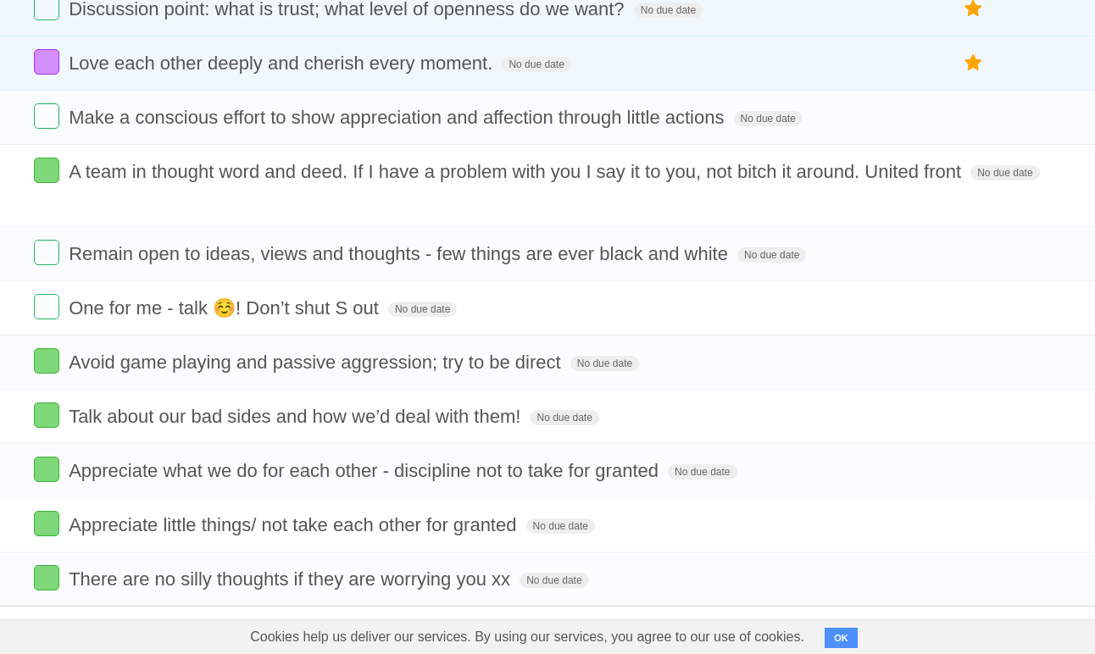
scroll to position [9, 0]
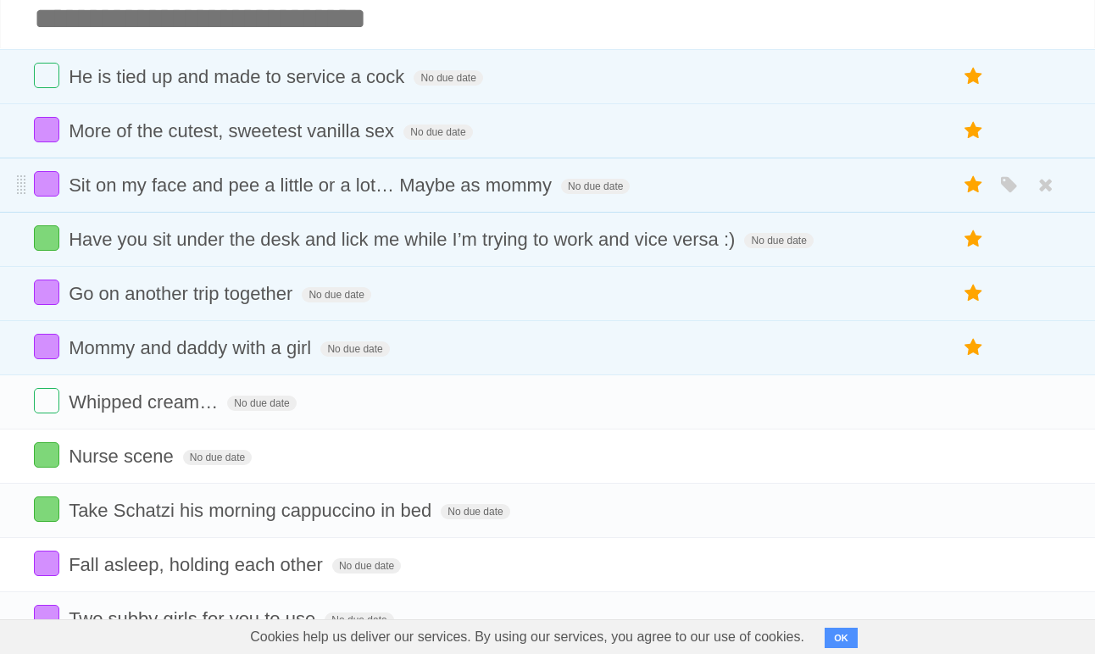
scroll to position [93, 0]
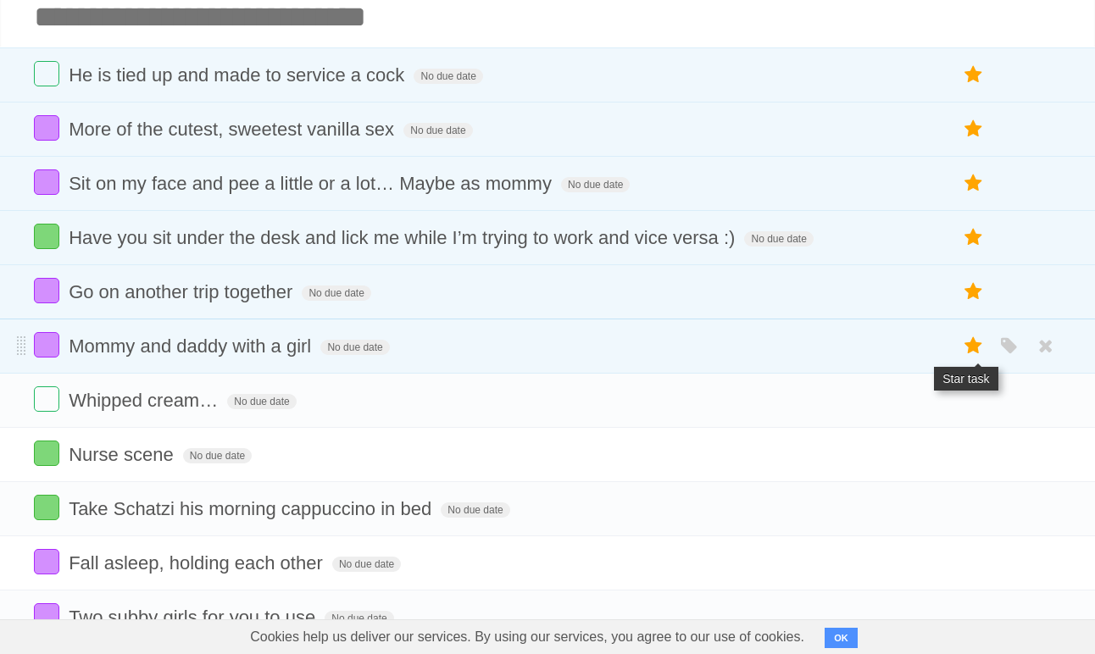
click at [970, 345] on icon at bounding box center [974, 346] width 24 height 28
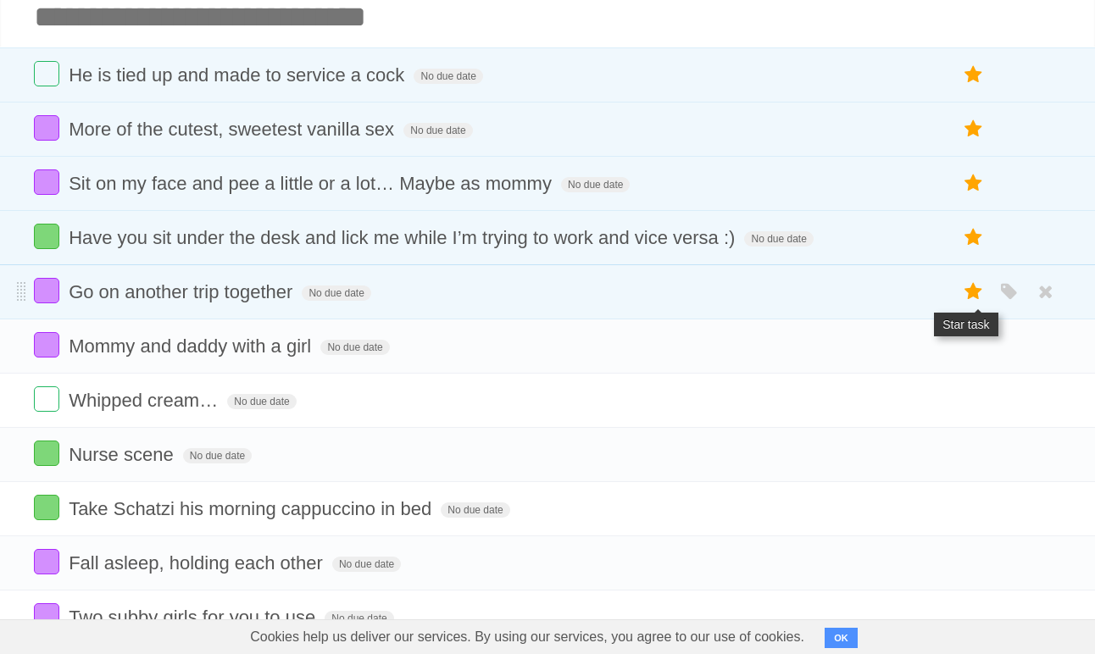
click at [977, 291] on icon at bounding box center [974, 292] width 24 height 28
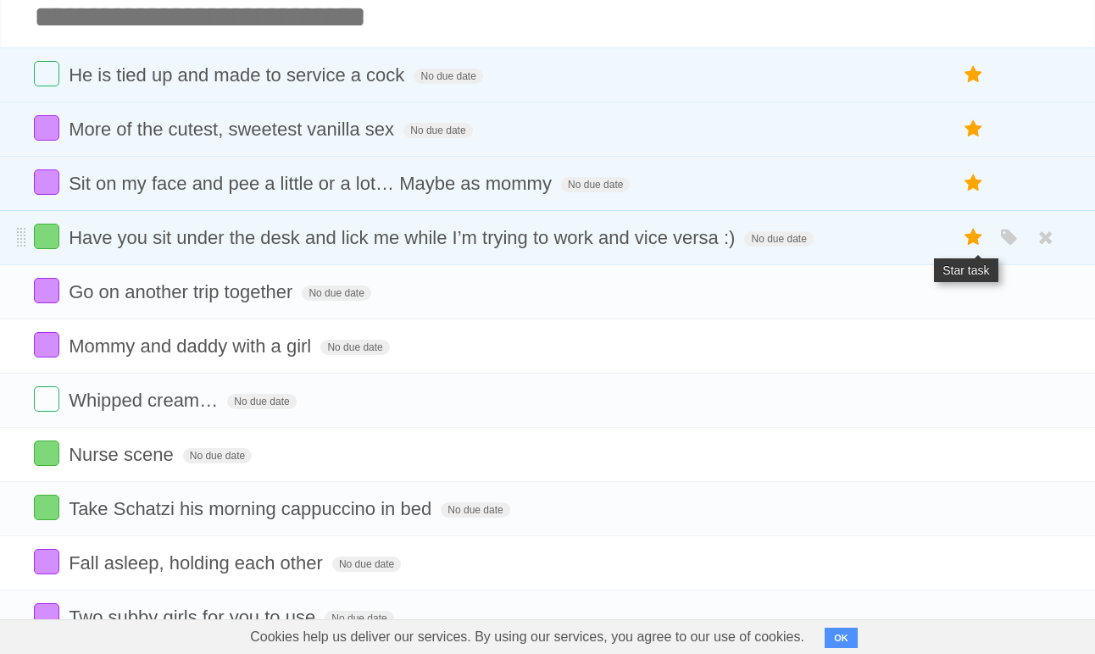
click at [977, 243] on icon at bounding box center [974, 238] width 24 height 28
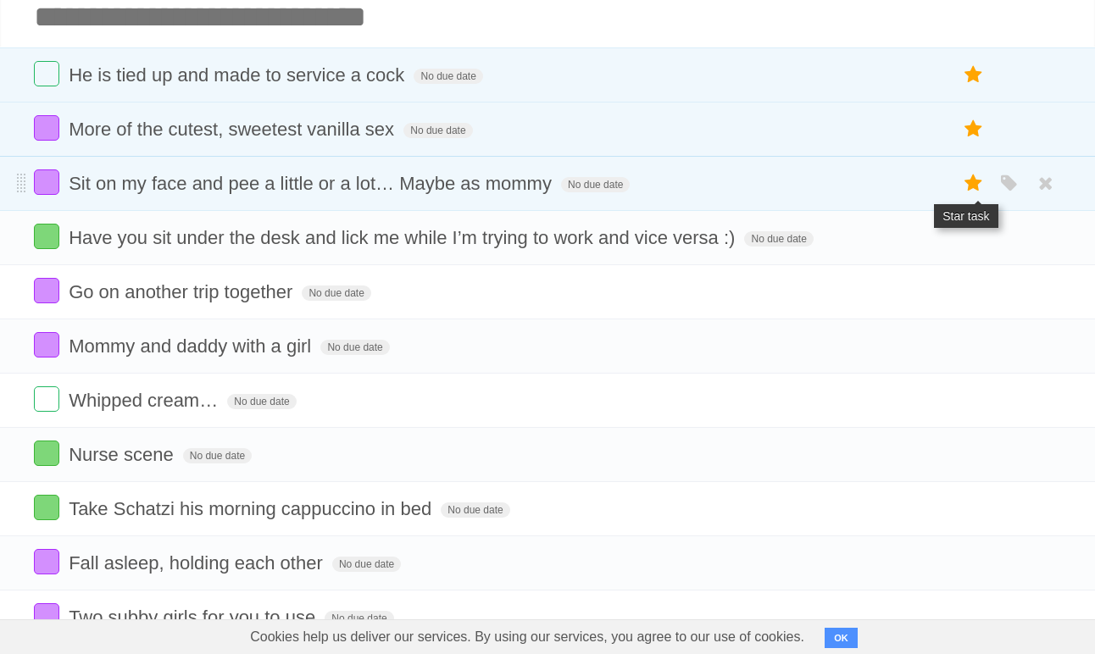
click at [971, 186] on icon at bounding box center [974, 183] width 24 height 28
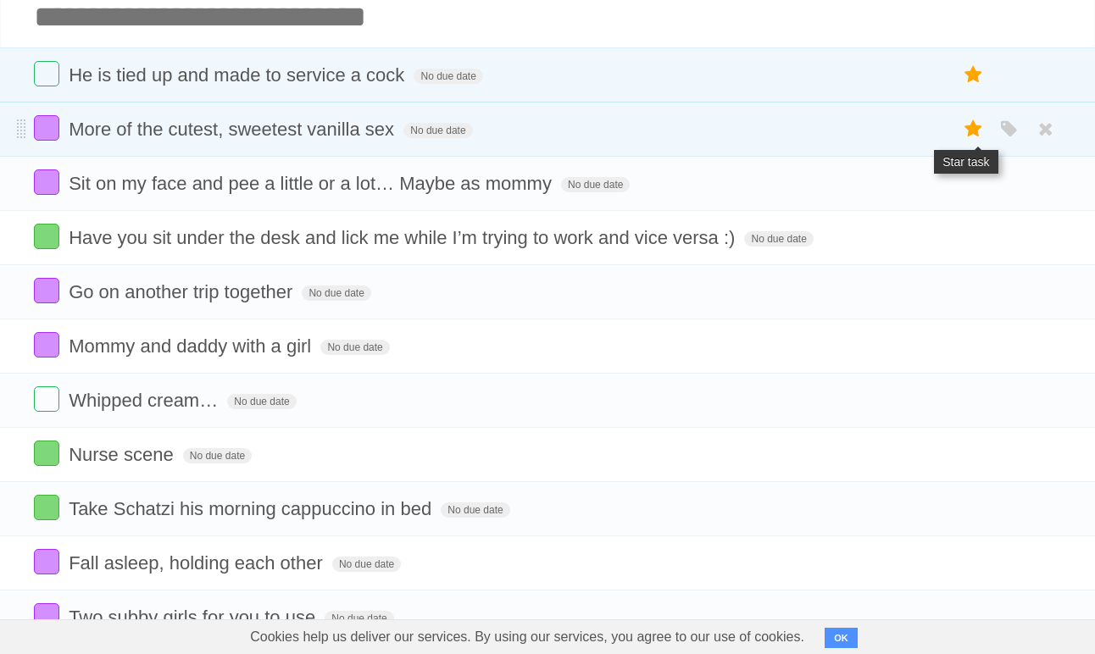
click at [975, 137] on icon at bounding box center [974, 129] width 24 height 28
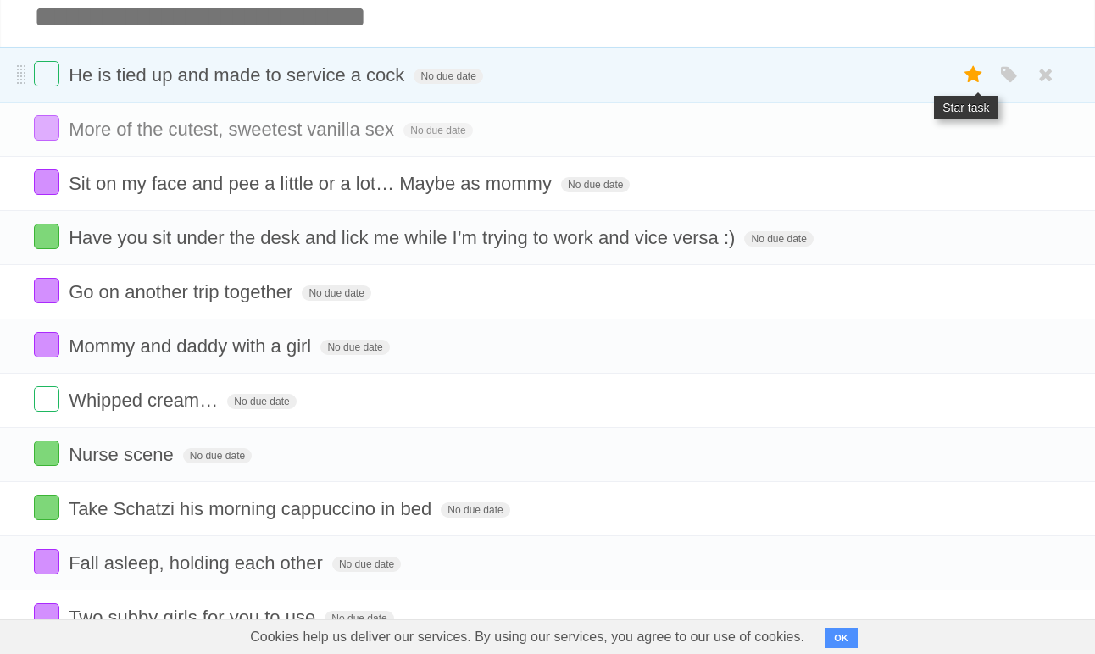
click at [974, 81] on icon at bounding box center [974, 75] width 24 height 28
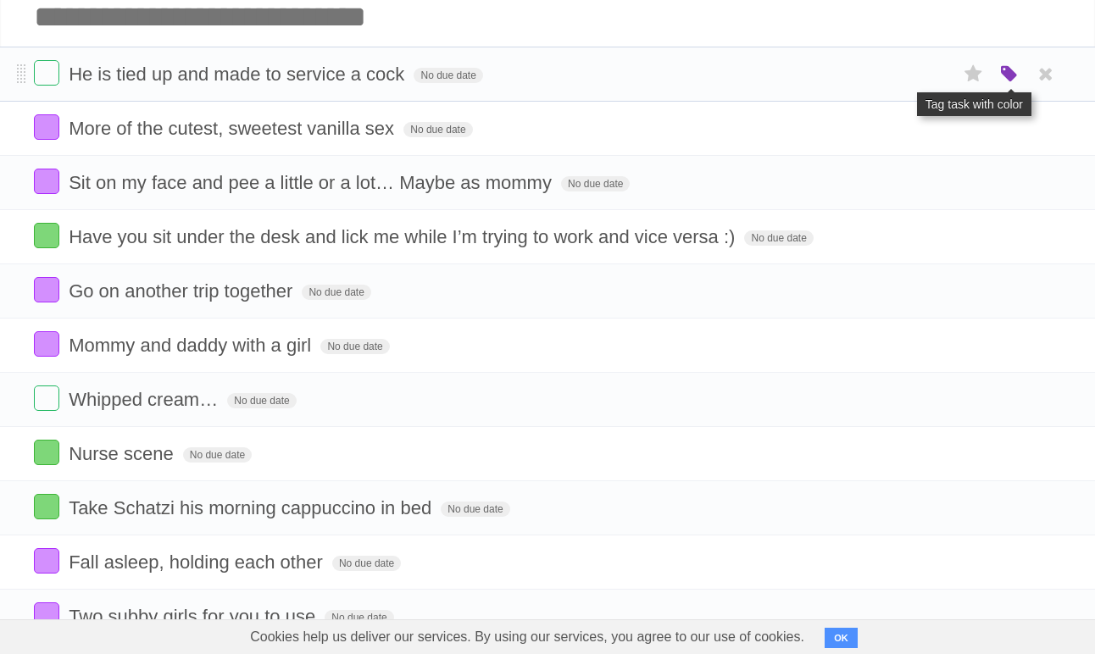
click at [1010, 75] on icon "button" at bounding box center [1009, 75] width 24 height 22
click at [894, 77] on label "Green" at bounding box center [890, 73] width 19 height 19
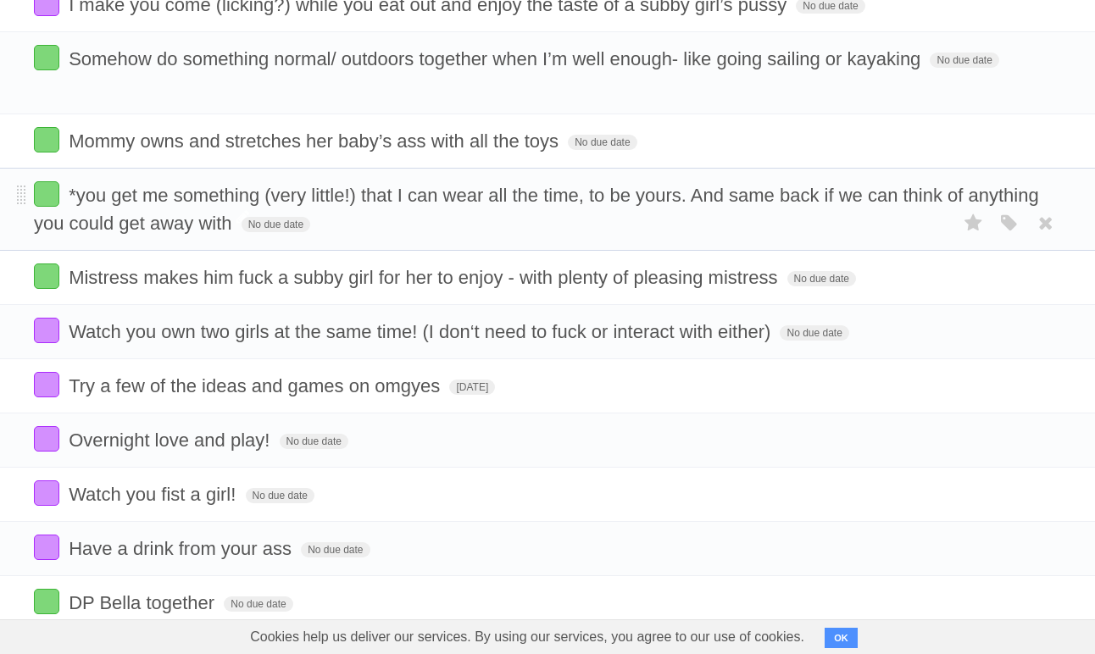
scroll to position [0, 0]
